Goal: Find specific page/section: Find specific page/section

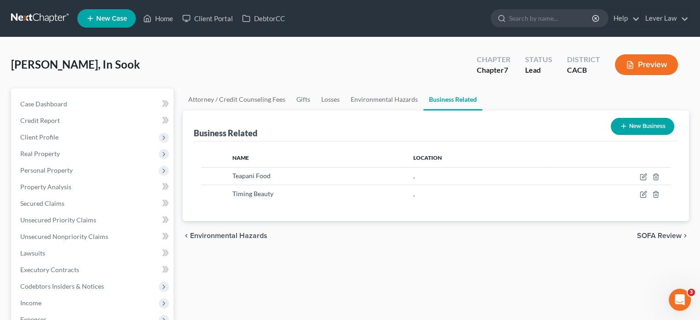
click at [40, 16] on link at bounding box center [40, 18] width 59 height 17
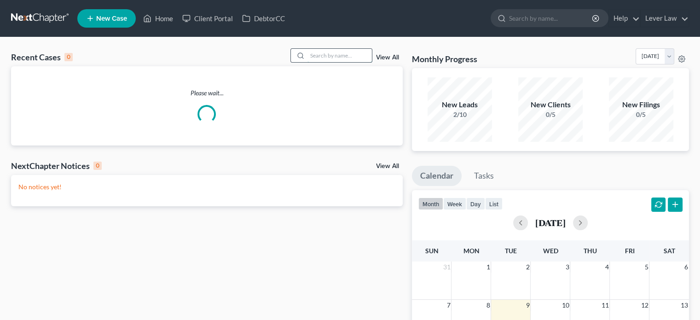
click at [333, 52] on input "search" at bounding box center [339, 55] width 64 height 13
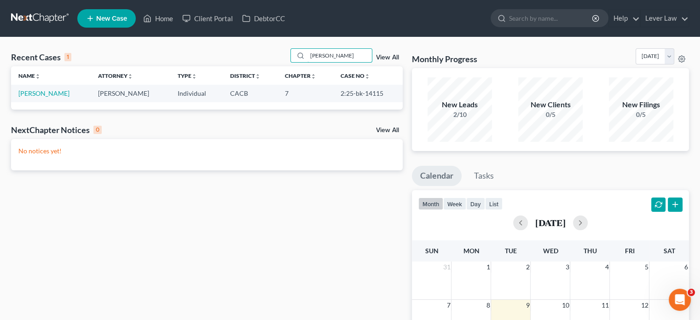
type input "jamar walter"
click at [45, 95] on link "Walter, Jamar" at bounding box center [43, 93] width 51 height 8
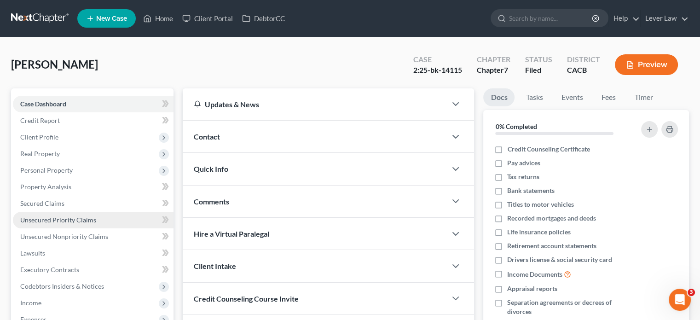
click at [88, 221] on span "Unsecured Priority Claims" at bounding box center [58, 220] width 76 height 8
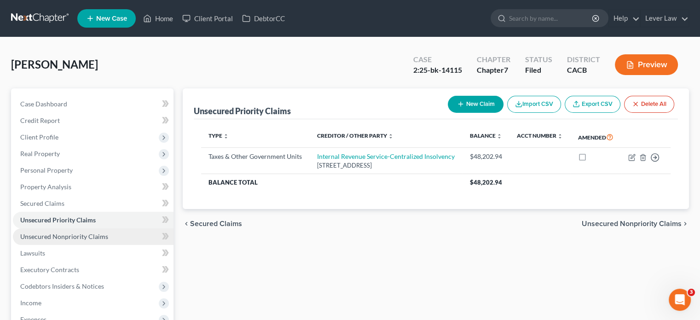
click at [80, 235] on span "Unsecured Nonpriority Claims" at bounding box center [64, 236] width 88 height 8
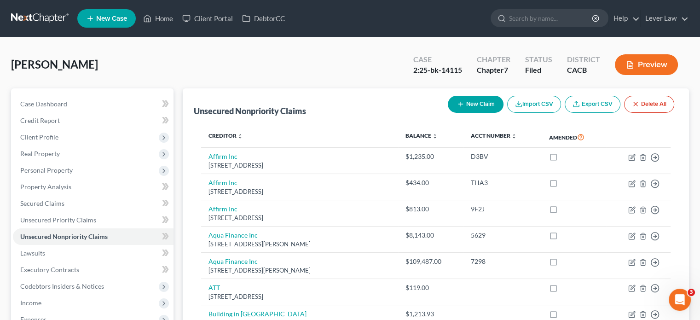
click at [41, 17] on link at bounding box center [40, 18] width 59 height 17
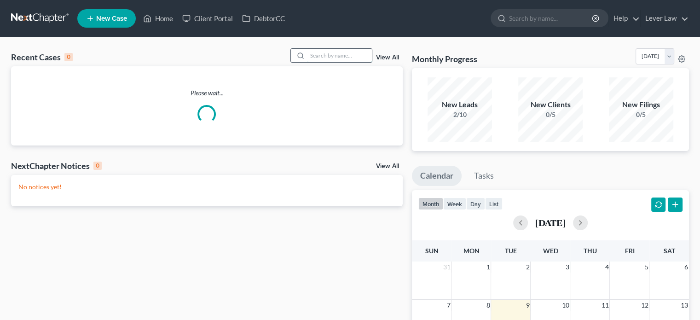
click at [319, 53] on input "search" at bounding box center [339, 55] width 64 height 13
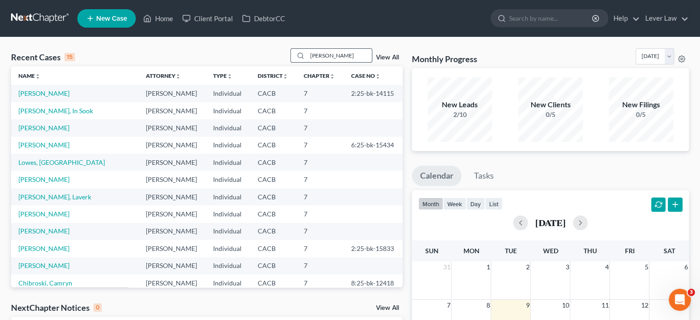
type input "maria"
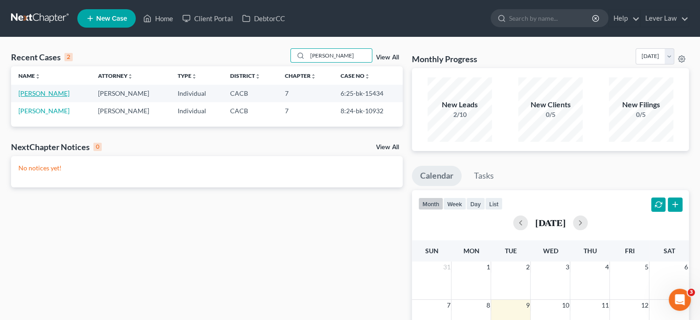
click at [52, 89] on link "Ramos, Maria Elena" at bounding box center [43, 93] width 51 height 8
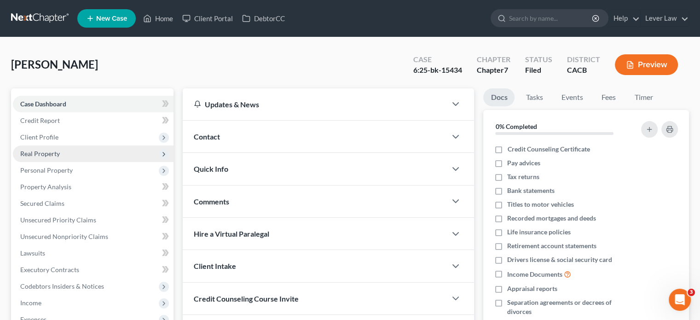
click at [44, 152] on span "Real Property" at bounding box center [40, 153] width 40 height 8
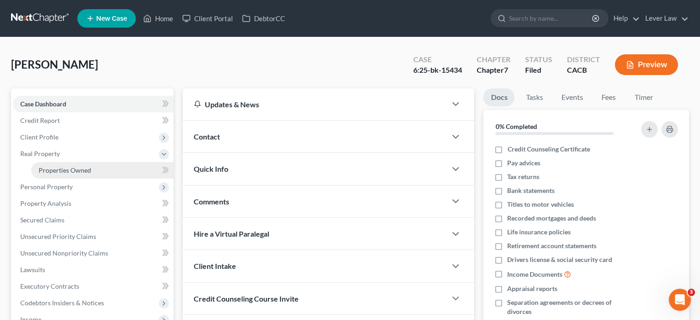
click at [52, 167] on span "Properties Owned" at bounding box center [65, 170] width 52 height 8
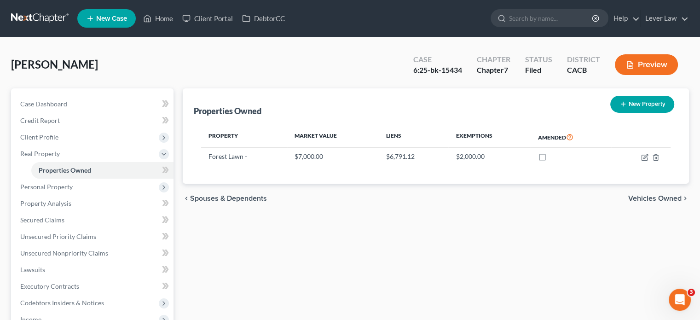
click at [48, 15] on link at bounding box center [40, 18] width 59 height 17
